Goal: Browse casually

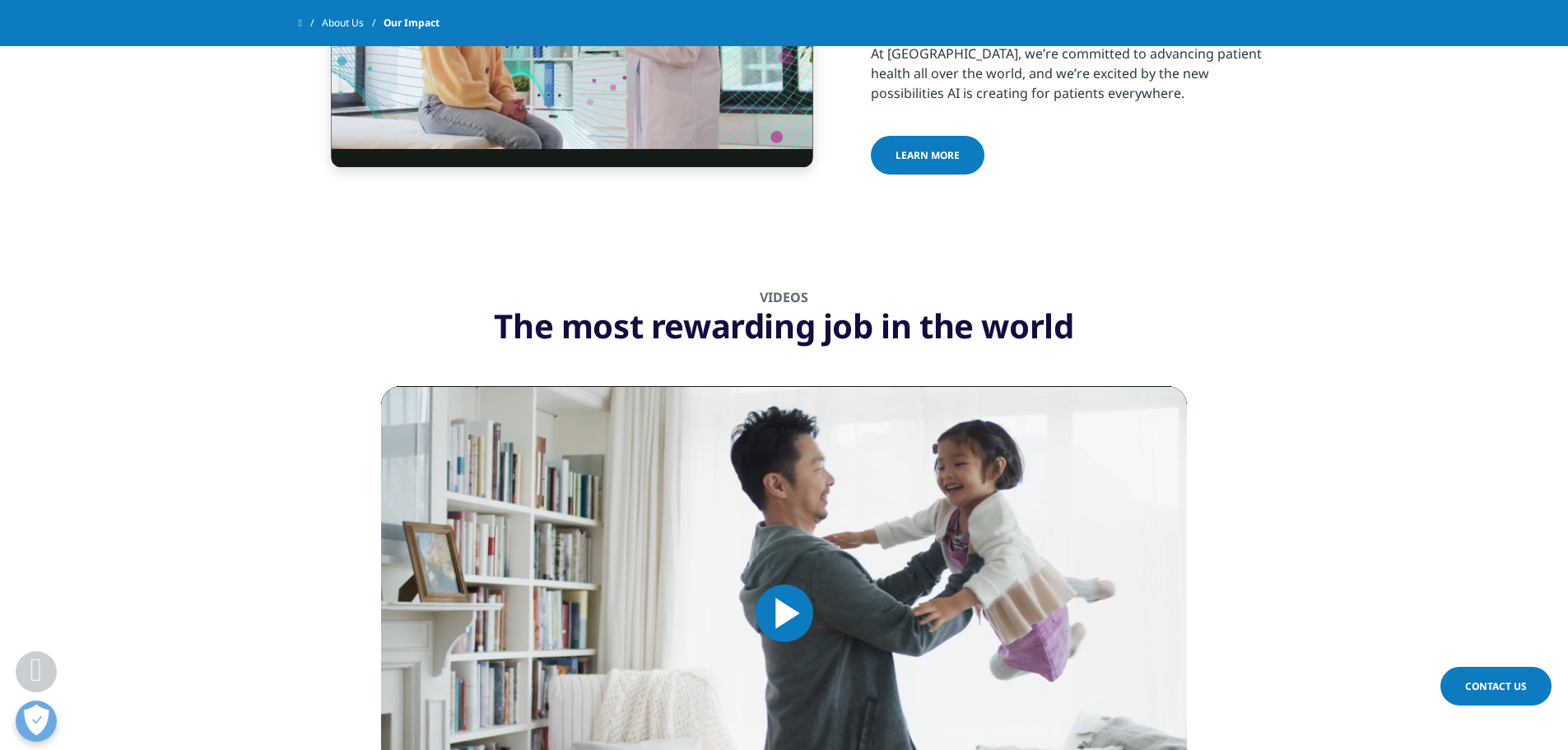
scroll to position [1688, 0]
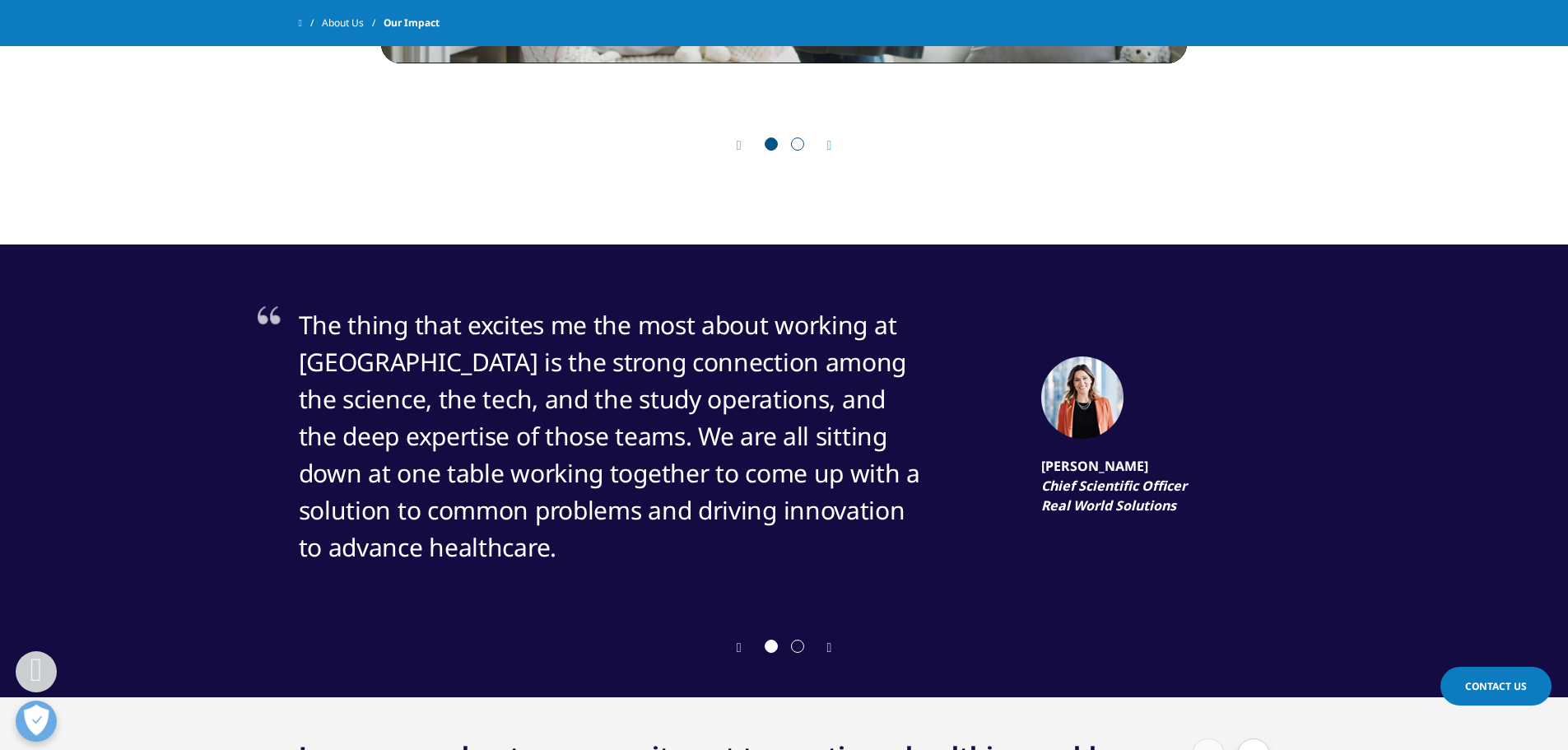
drag, startPoint x: 1573, startPoint y: 87, endPoint x: 1559, endPoint y: 497, distance: 410.2
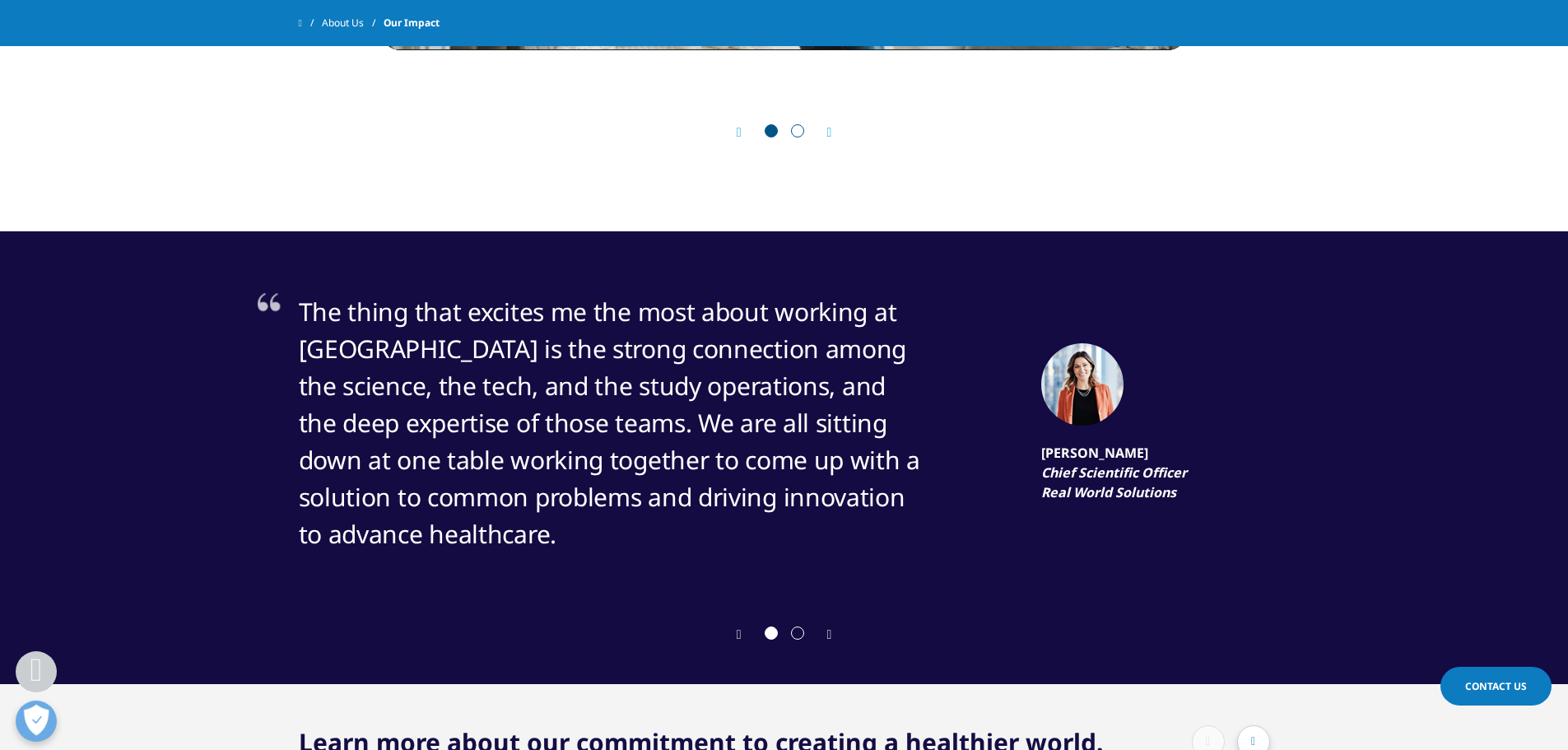
click at [1559, 497] on section "The thing that excites me the most about working at IQVIA is the strong connect…" at bounding box center [784, 429] width 1568 height 395
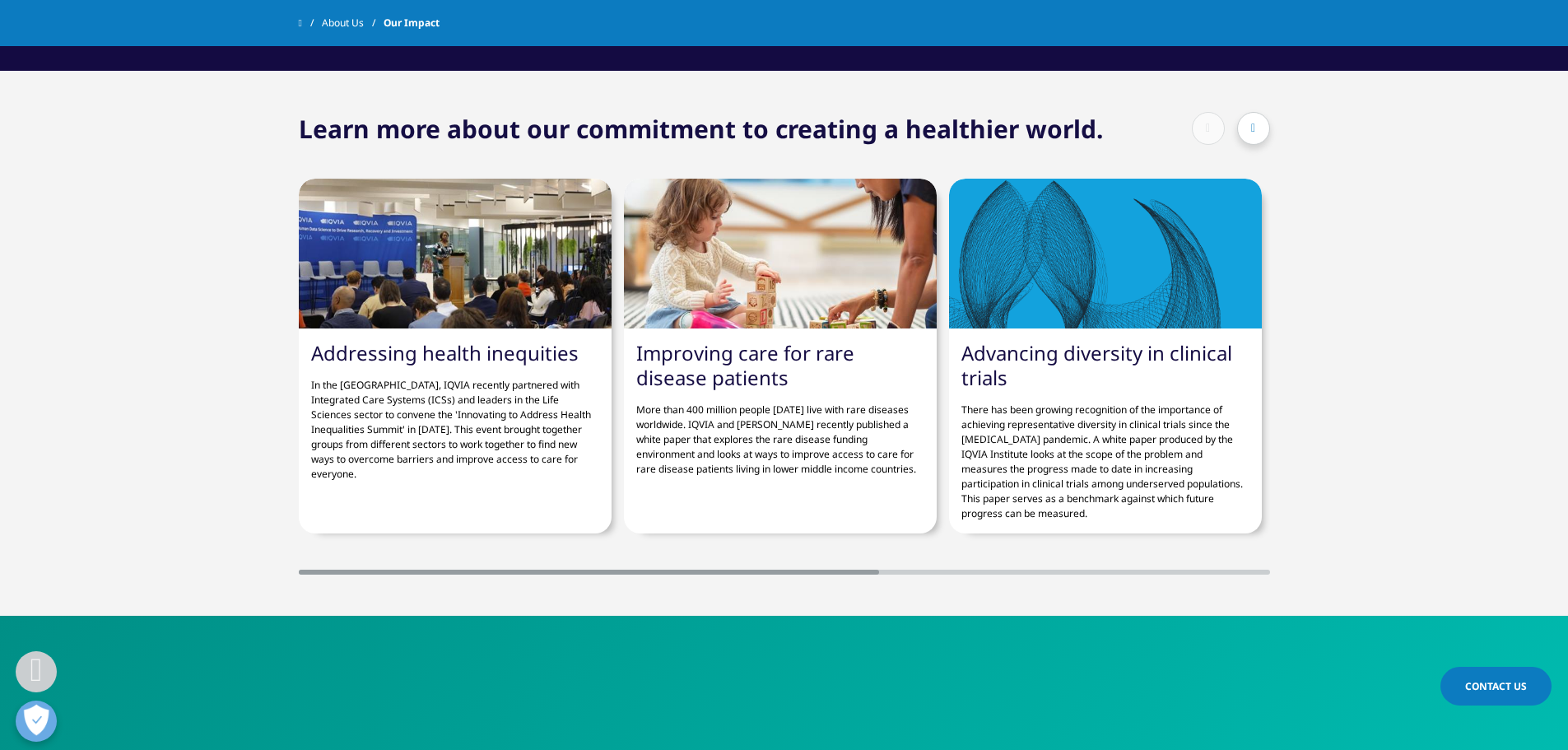
scroll to position [3134, 0]
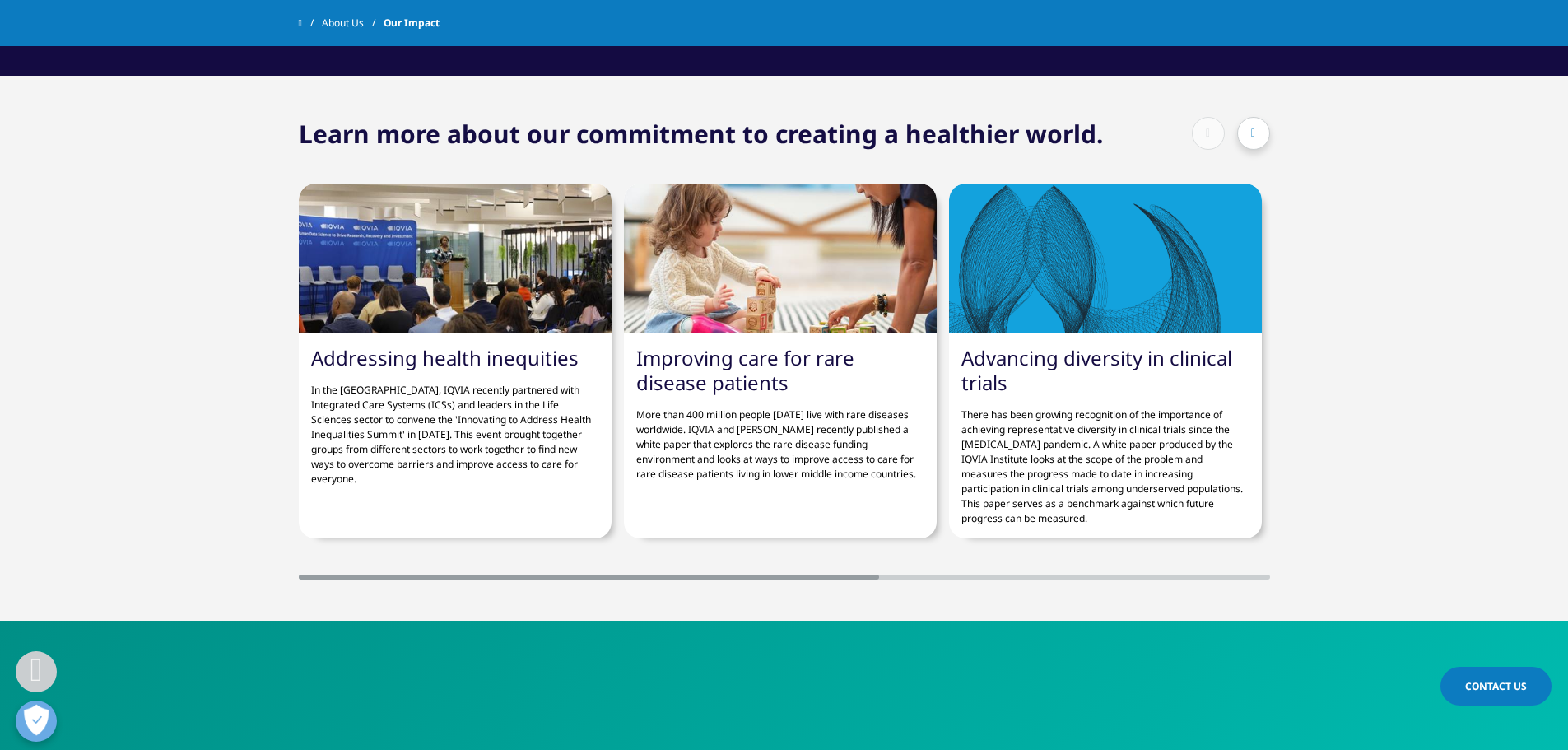
click at [1145, 589] on section "Learn more about our commitment to creating a healthier world. Addressing healt…" at bounding box center [784, 348] width 1568 height 545
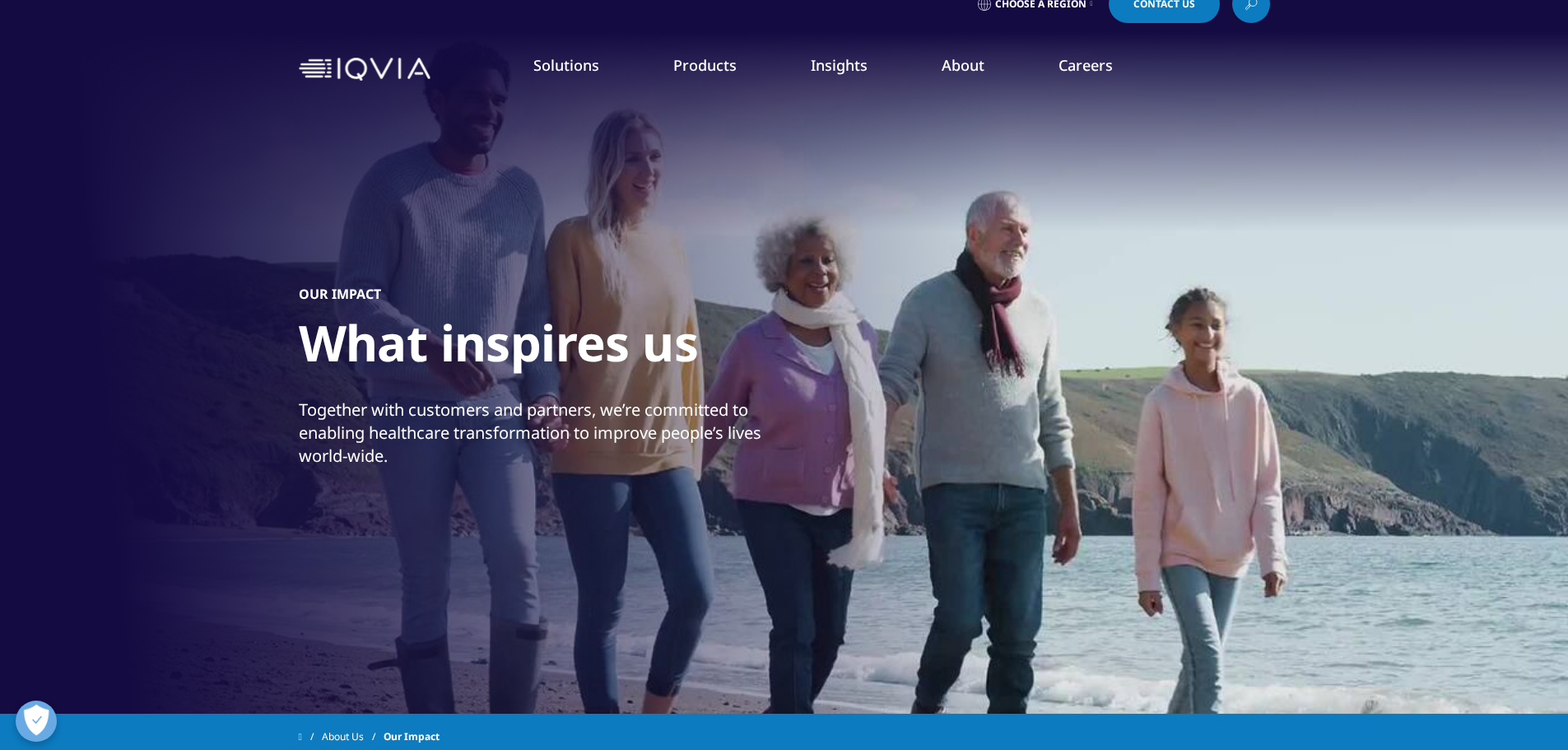
scroll to position [0, 0]
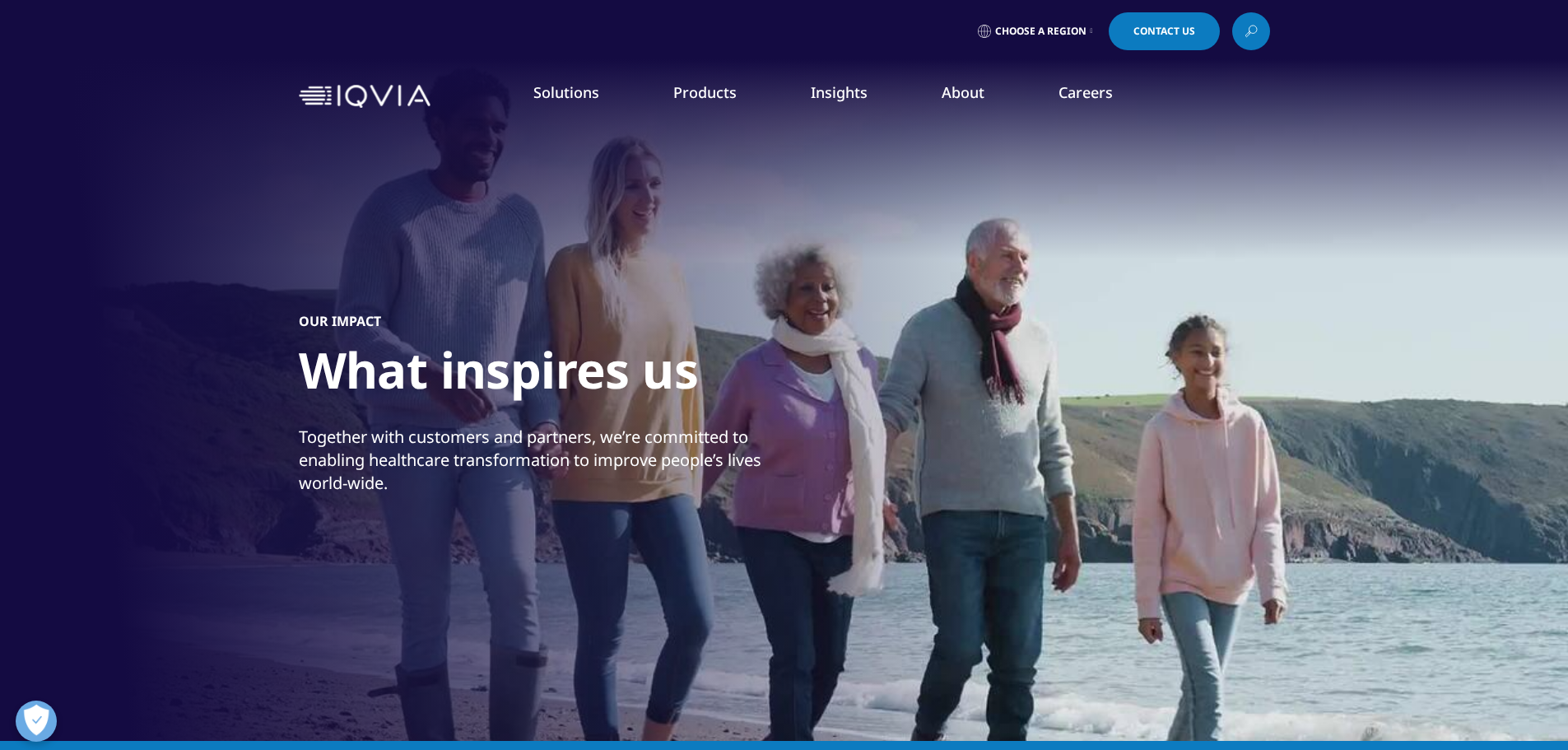
click at [337, 100] on img at bounding box center [365, 97] width 132 height 24
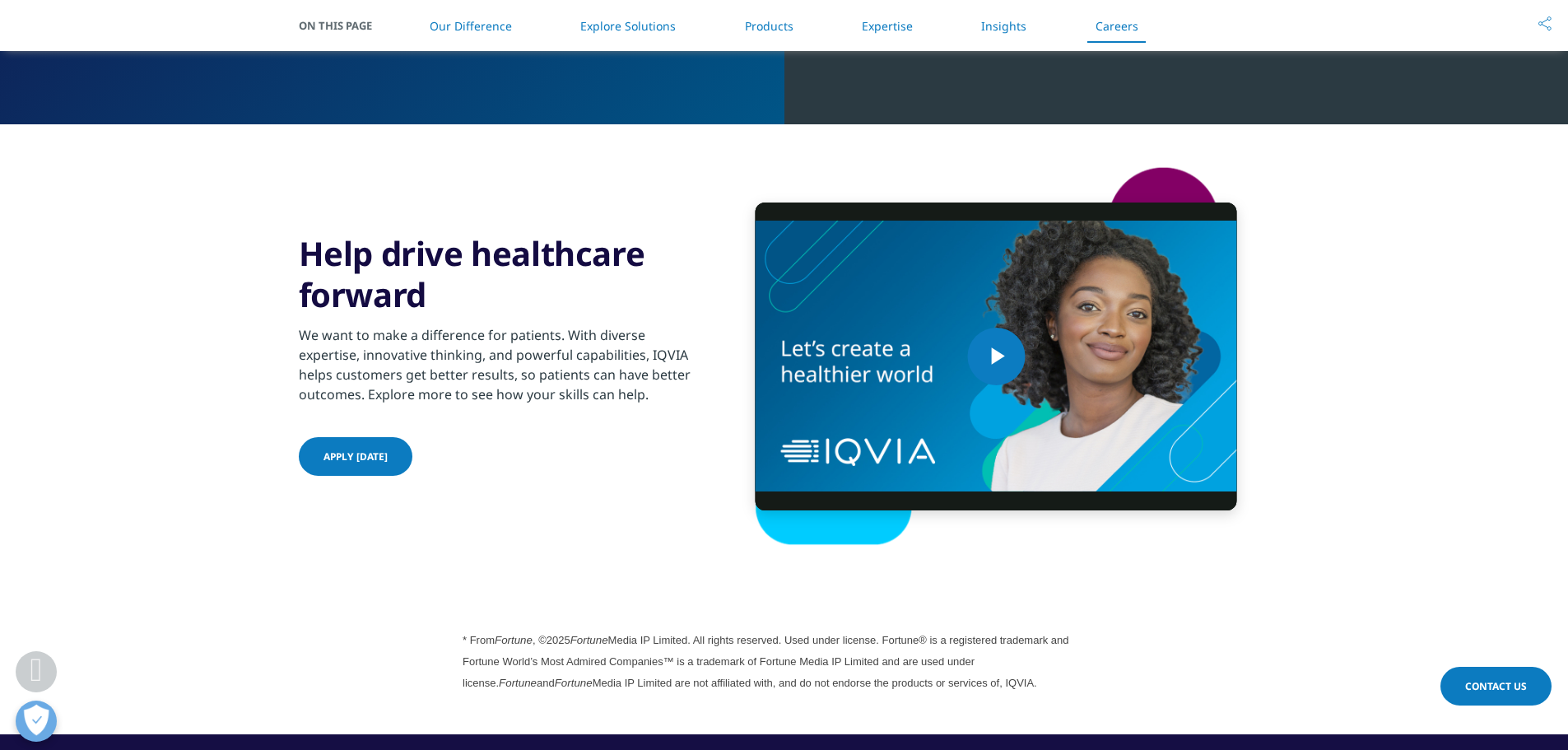
click at [291, 370] on section "Video Player is loading. Play Video Play Skip Backward Skip Forward Mute Curren…" at bounding box center [784, 356] width 1568 height 464
drag, startPoint x: 653, startPoint y: 432, endPoint x: 299, endPoint y: 365, distance: 360.3
click at [299, 365] on div "We want to make a difference for patients. With diverse expertise, innovative t…" at bounding box center [498, 359] width 399 height 89
copy div "We want to make a difference for patients. With diverse expertise, innovative t…"
